Goal: Task Accomplishment & Management: Manage account settings

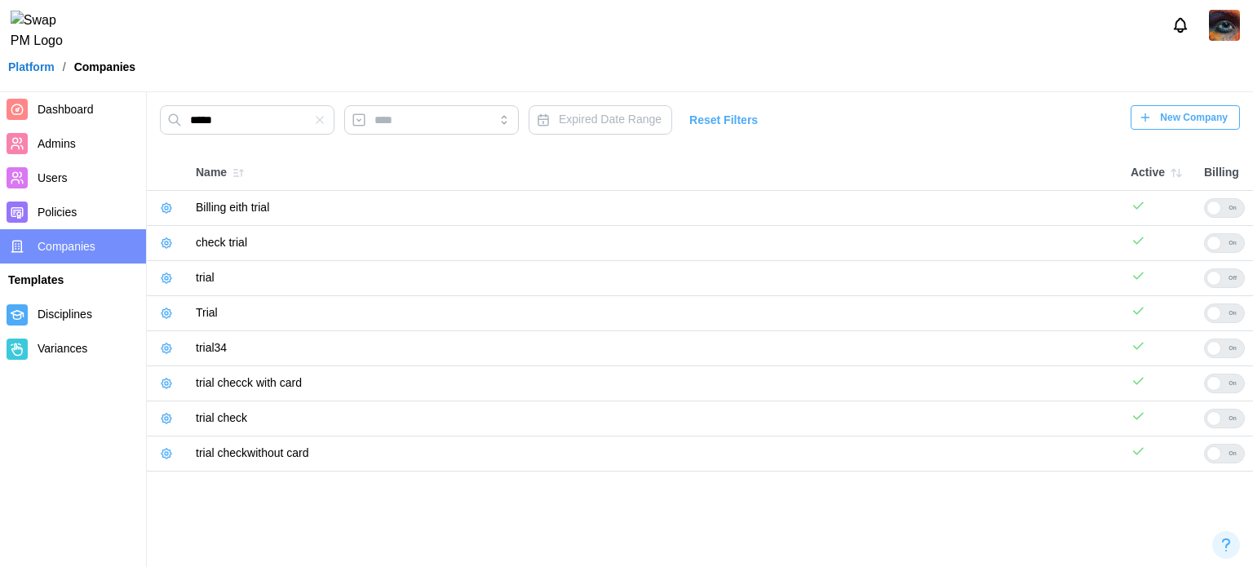
click at [169, 282] on icon "button" at bounding box center [166, 278] width 13 height 13
click at [166, 282] on icon "button" at bounding box center [166, 278] width 13 height 13
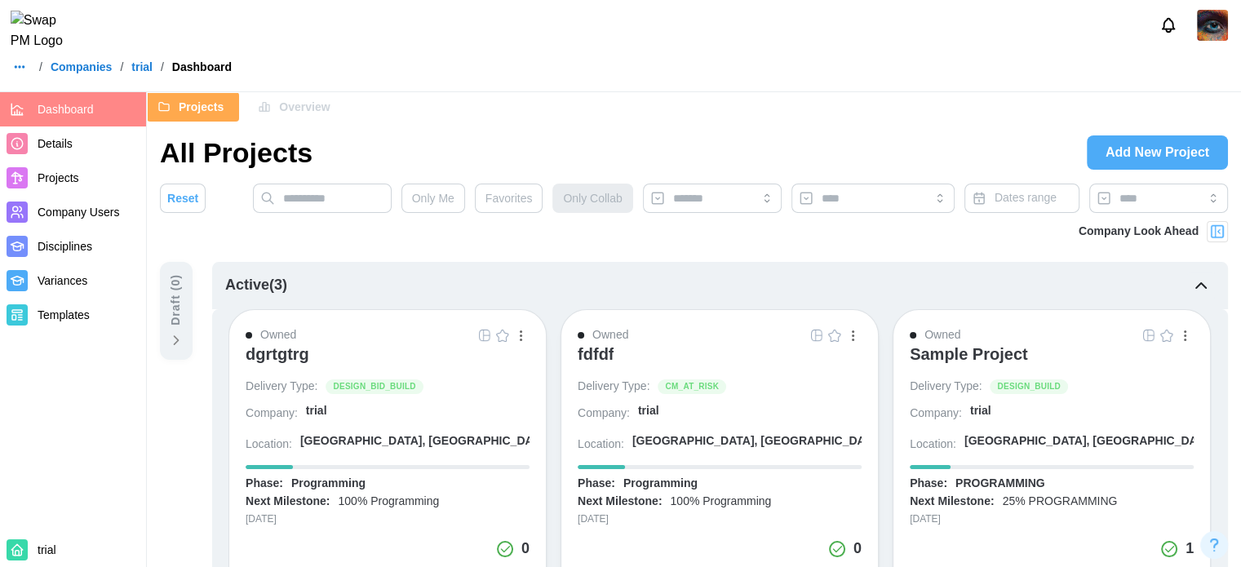
click at [99, 143] on span "Details" at bounding box center [89, 144] width 102 height 20
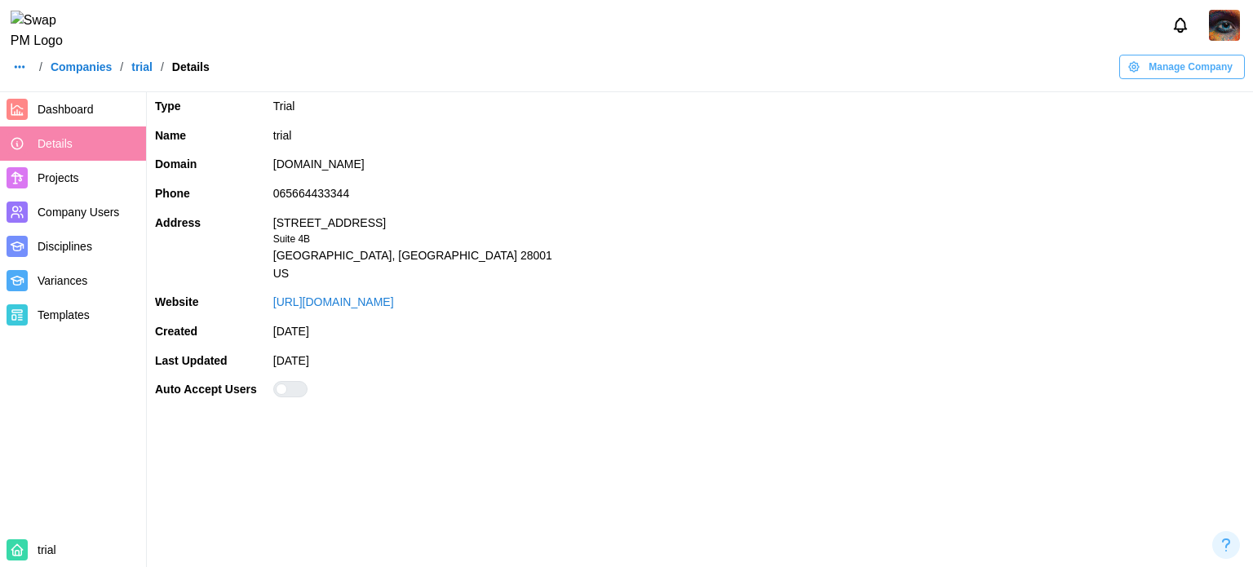
click at [70, 115] on span "Dashboard" at bounding box center [66, 109] width 56 height 13
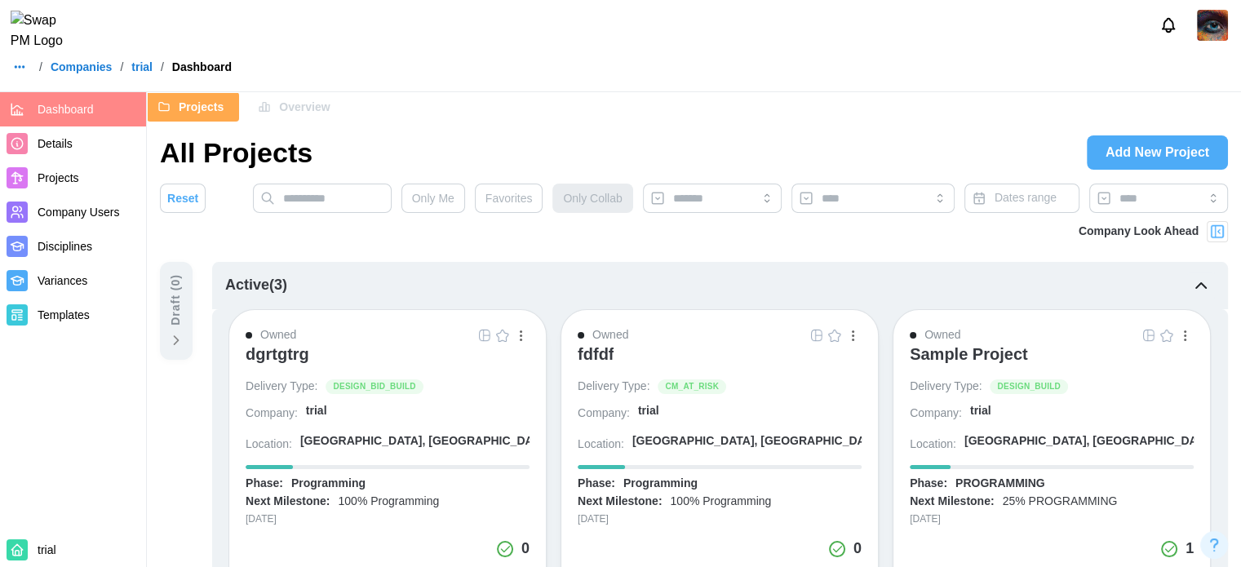
click at [293, 363] on div "dgrtgtrg" at bounding box center [278, 358] width 64 height 28
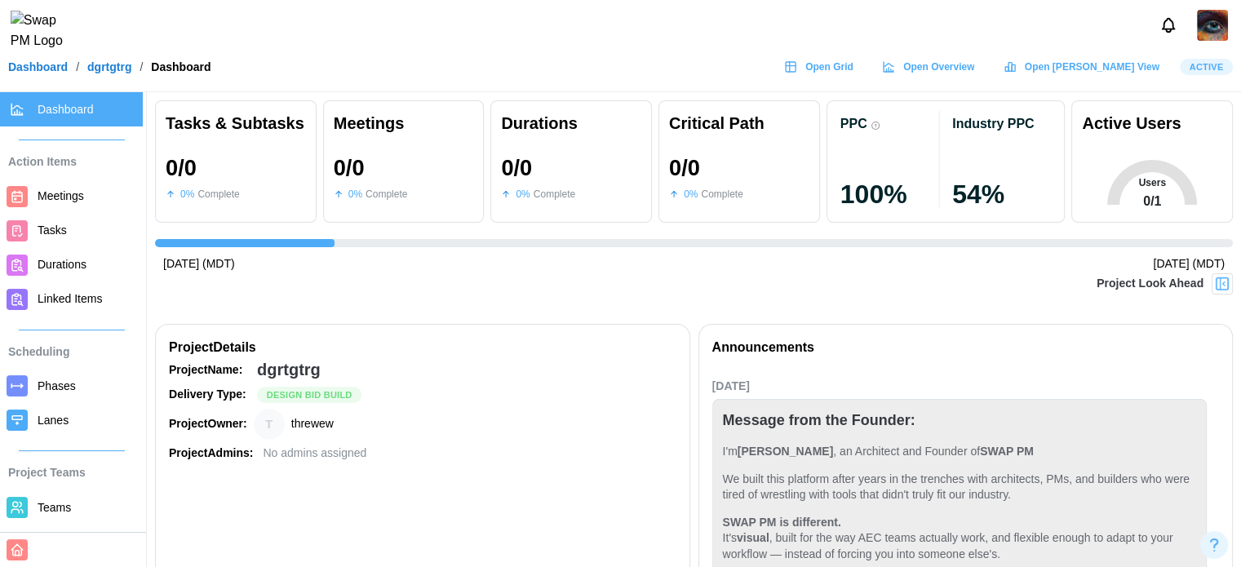
click at [7, 77] on div "Dashboard / dgrtgtrg / Dashboard Open Grid Open Overview Open [PERSON_NAME] Vie…" at bounding box center [620, 67] width 1241 height 24
click at [52, 73] on link "Dashboard" at bounding box center [38, 66] width 60 height 11
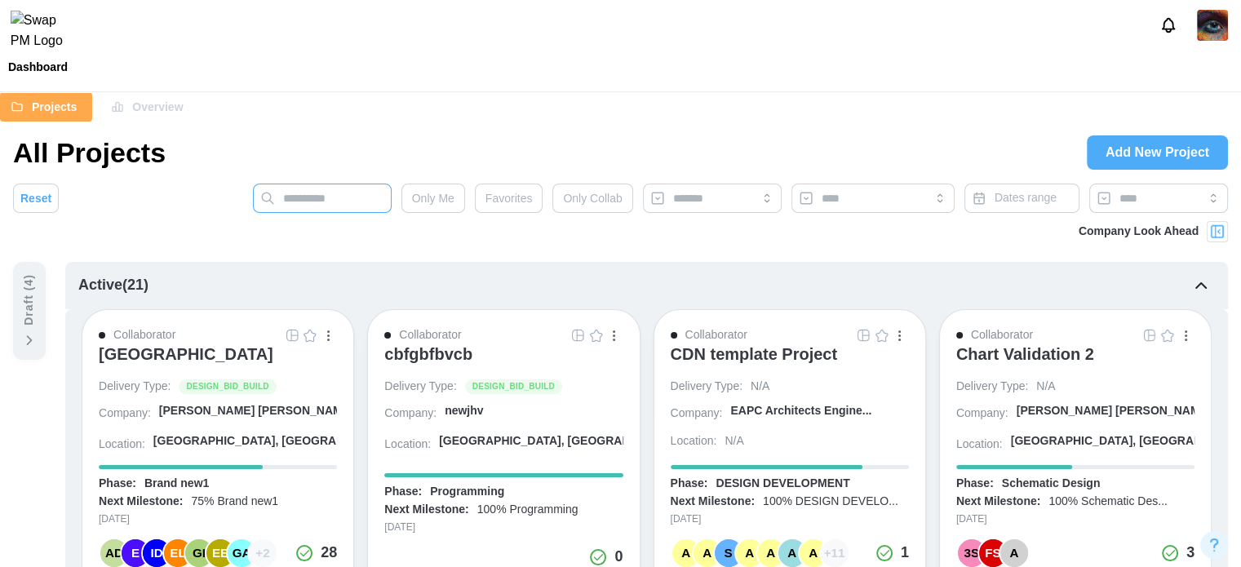
click at [324, 210] on input "text" at bounding box center [322, 198] width 139 height 29
click at [63, 102] on span "Projects" at bounding box center [54, 107] width 45 height 28
click at [55, 79] on div "Dashboard" at bounding box center [620, 67] width 1241 height 24
click at [56, 73] on div "Dashboard" at bounding box center [38, 66] width 60 height 11
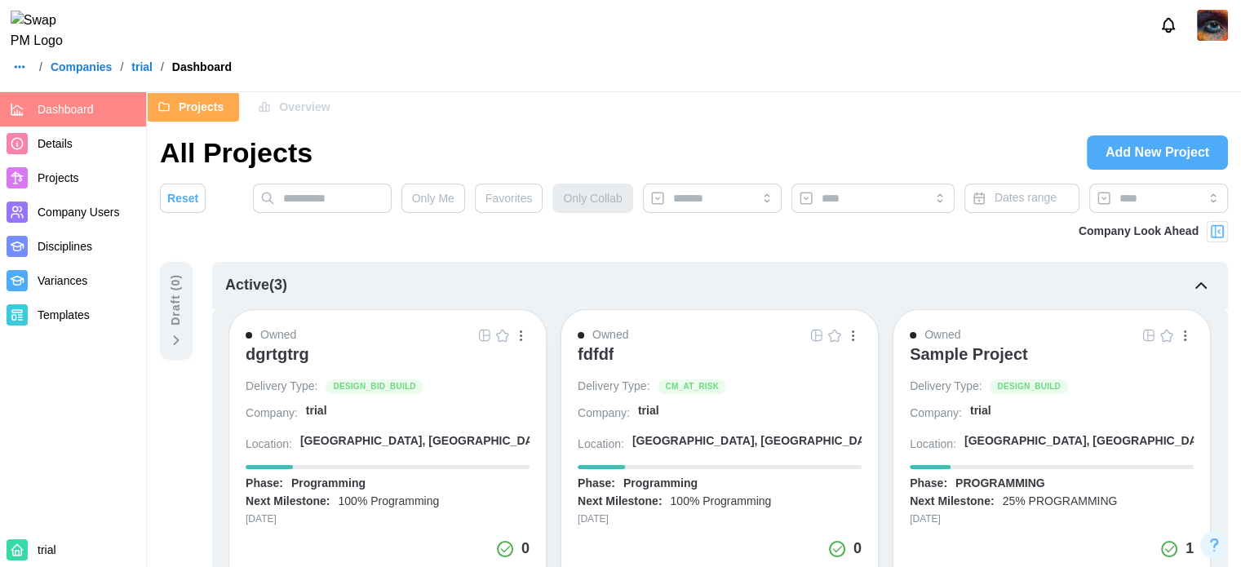
click at [72, 152] on span "Details" at bounding box center [89, 144] width 102 height 20
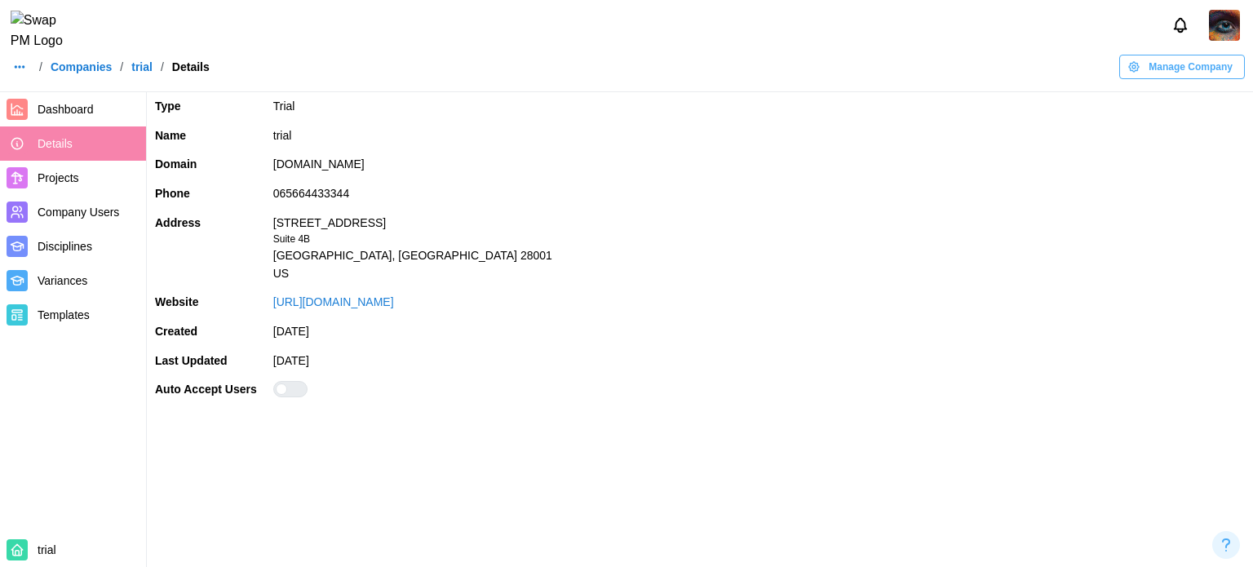
click at [91, 113] on span "Dashboard" at bounding box center [66, 109] width 56 height 13
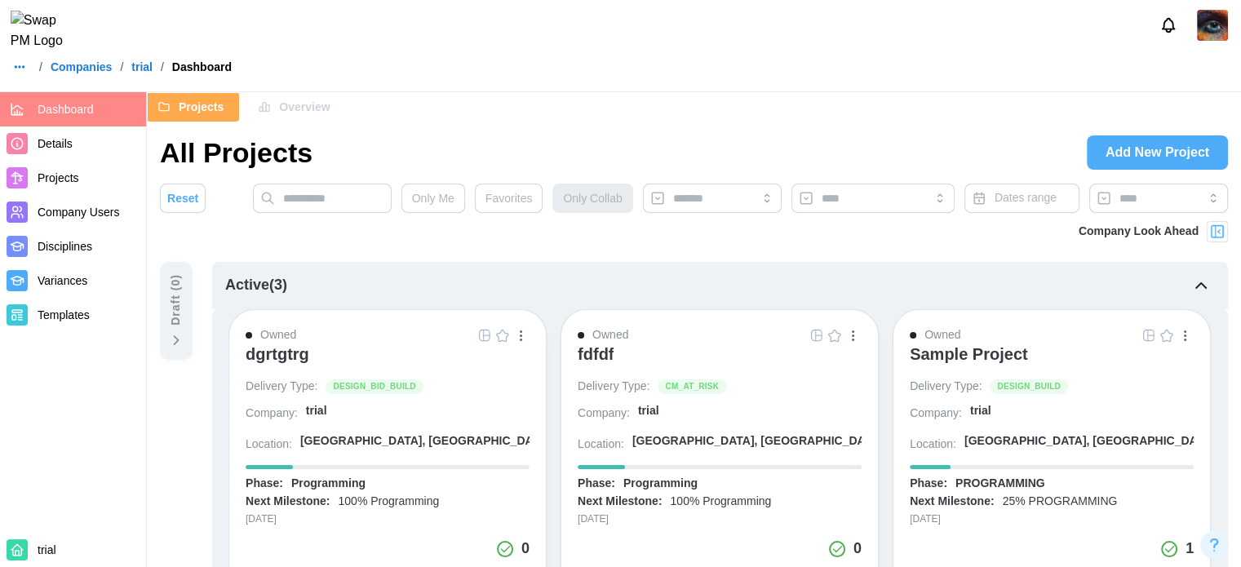
click at [279, 356] on div "dgrtgtrg" at bounding box center [278, 354] width 64 height 20
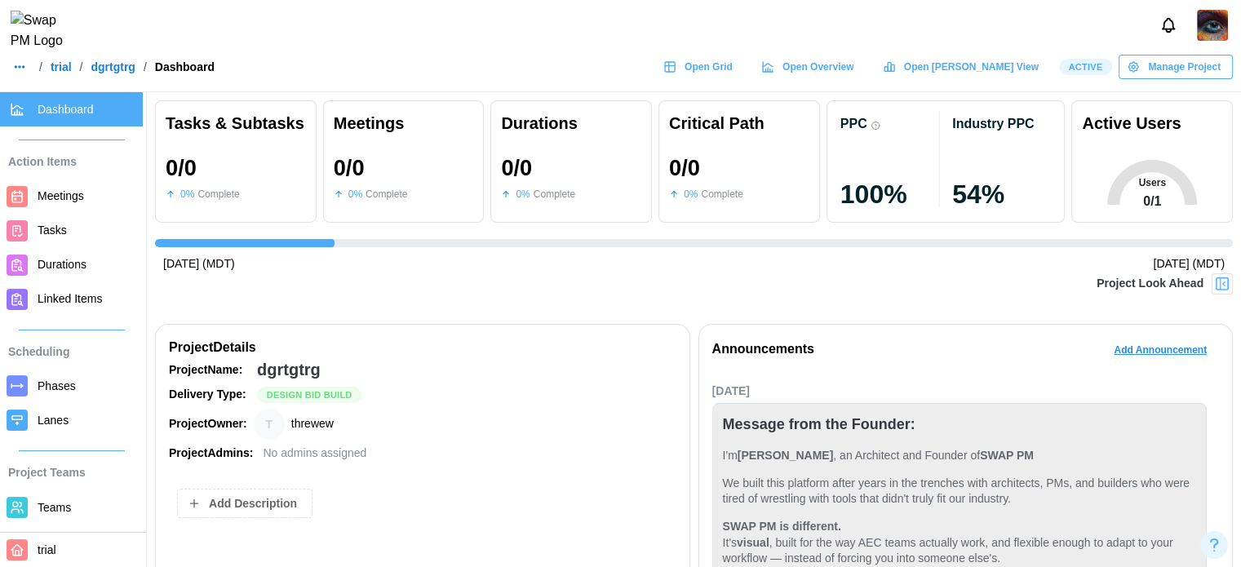
click at [113, 79] on div "/ trial / dgrtgtrg / Dashboard Open Grid Open Overview Open [PERSON_NAME] View …" at bounding box center [620, 67] width 1241 height 24
click at [117, 73] on link "dgrtgtrg" at bounding box center [113, 66] width 44 height 11
click at [60, 73] on link "trial" at bounding box center [61, 66] width 21 height 11
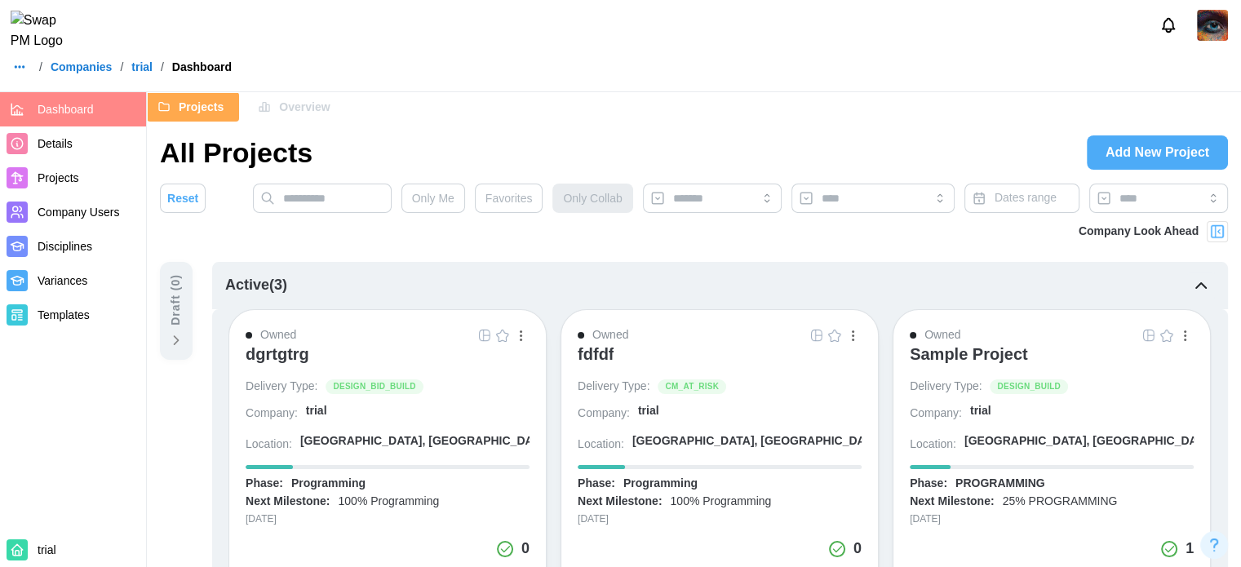
click at [82, 73] on link "Companies" at bounding box center [81, 66] width 61 height 11
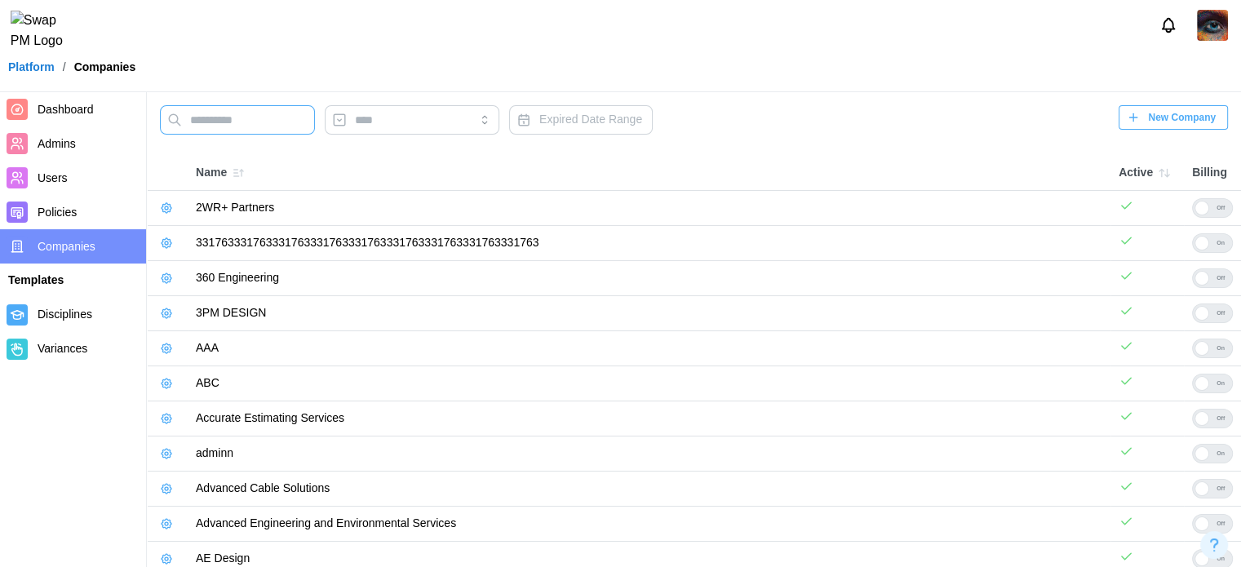
click at [262, 129] on input "text" at bounding box center [237, 119] width 155 height 29
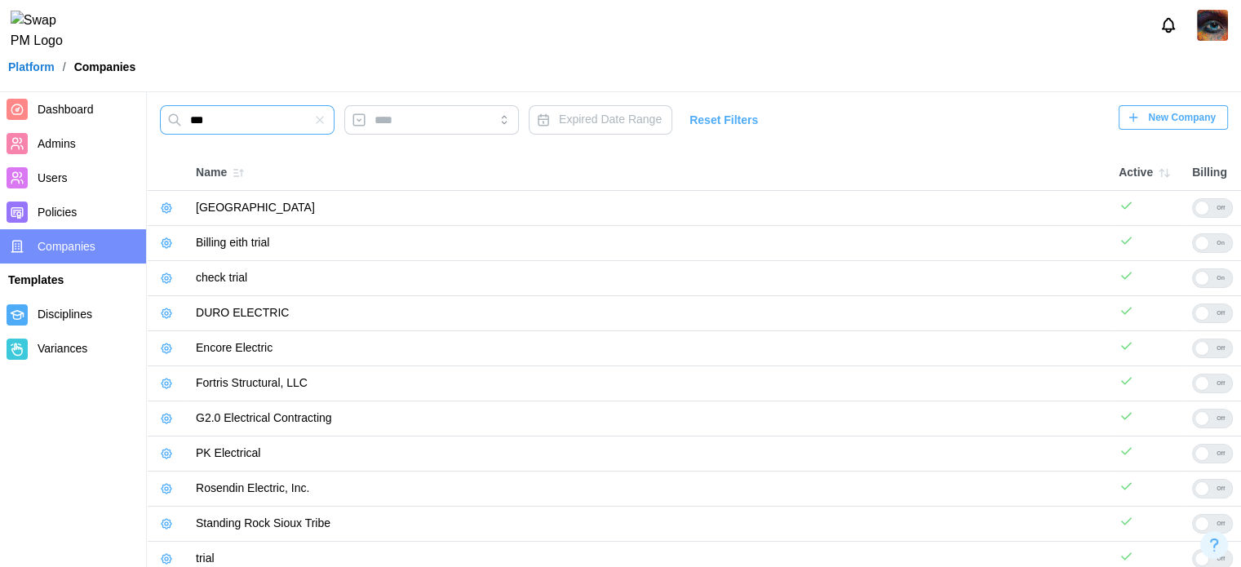
click at [206, 120] on input "***" at bounding box center [247, 119] width 175 height 29
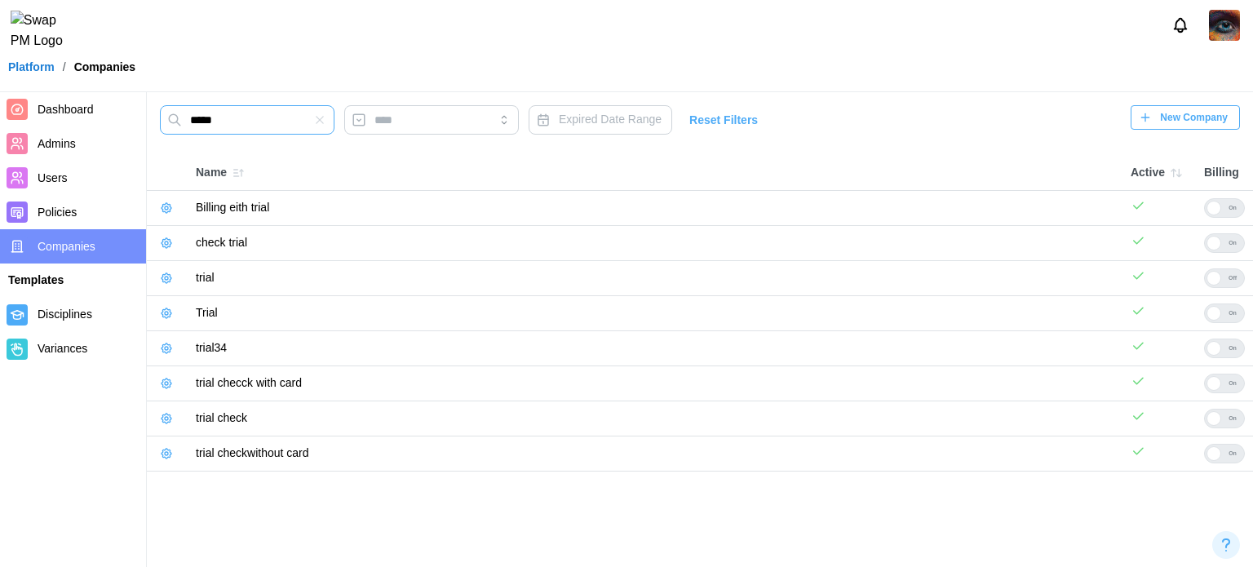
type input "*****"
click at [1225, 277] on div "Off" at bounding box center [1232, 278] width 23 height 18
